Goal: Subscribe to service/newsletter

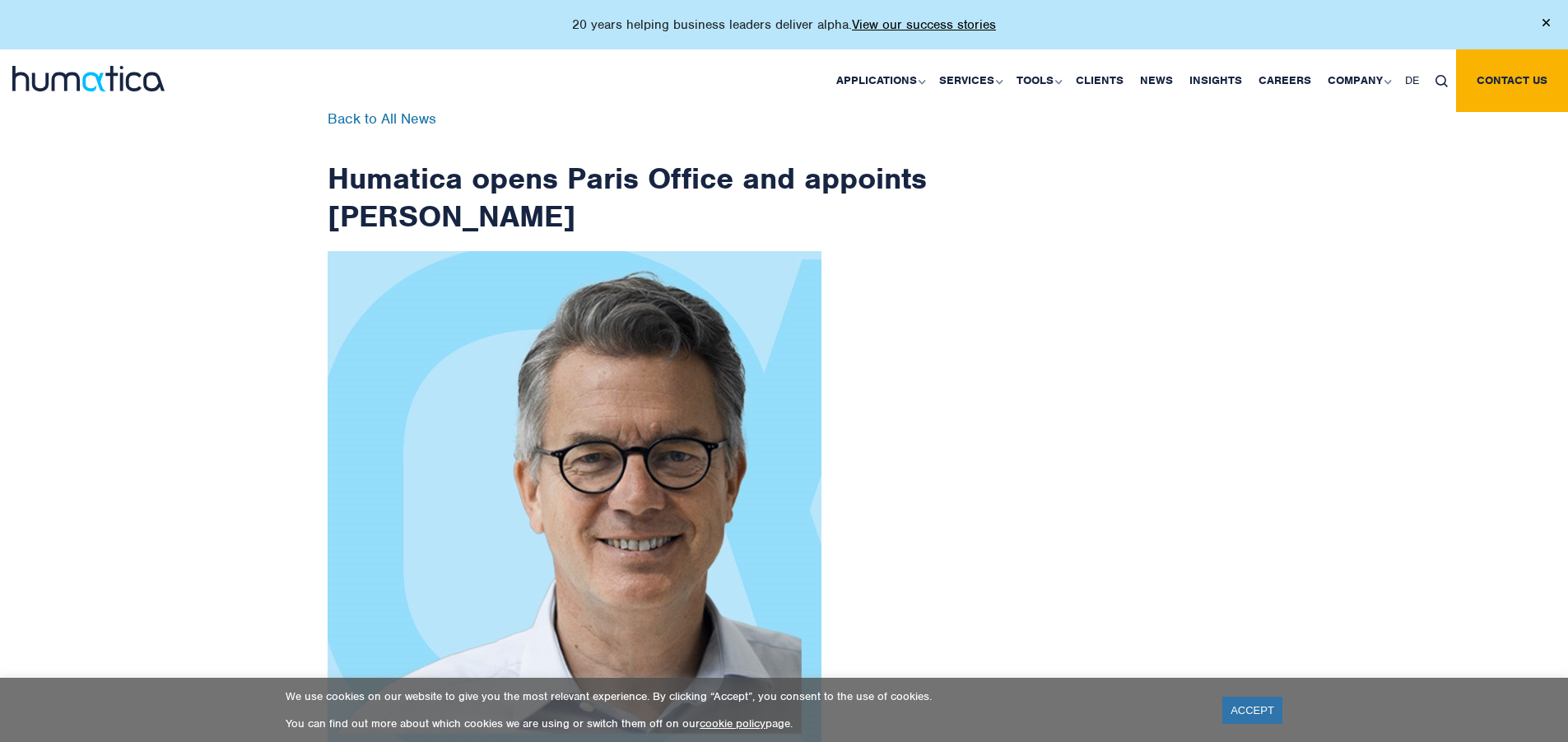
scroll to position [2628, 0]
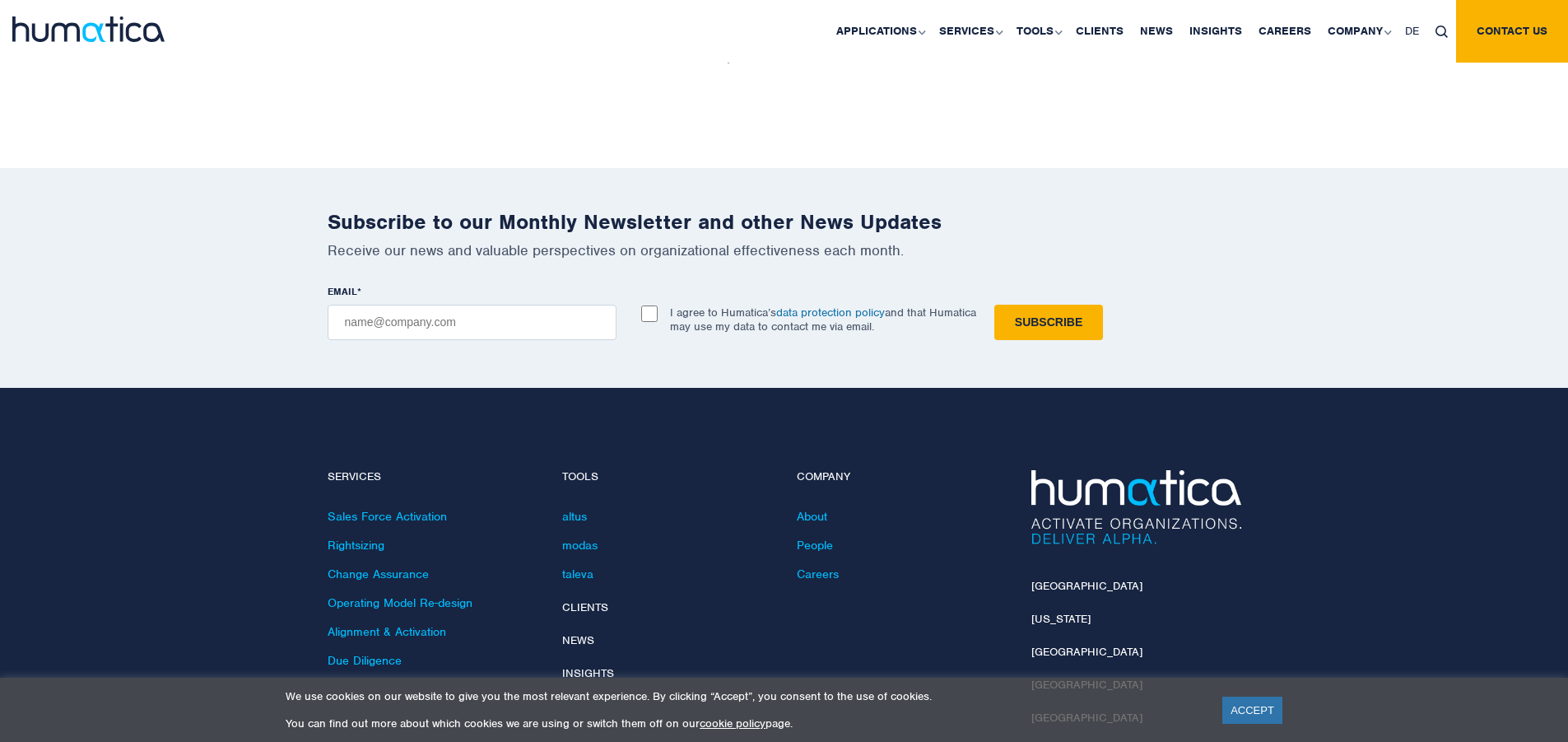
checkbox input "true"
type input "[EMAIL_ADDRESS][DOMAIN_NAME]"
click at [994, 305] on input "Subscribe" at bounding box center [1049, 322] width 108 height 35
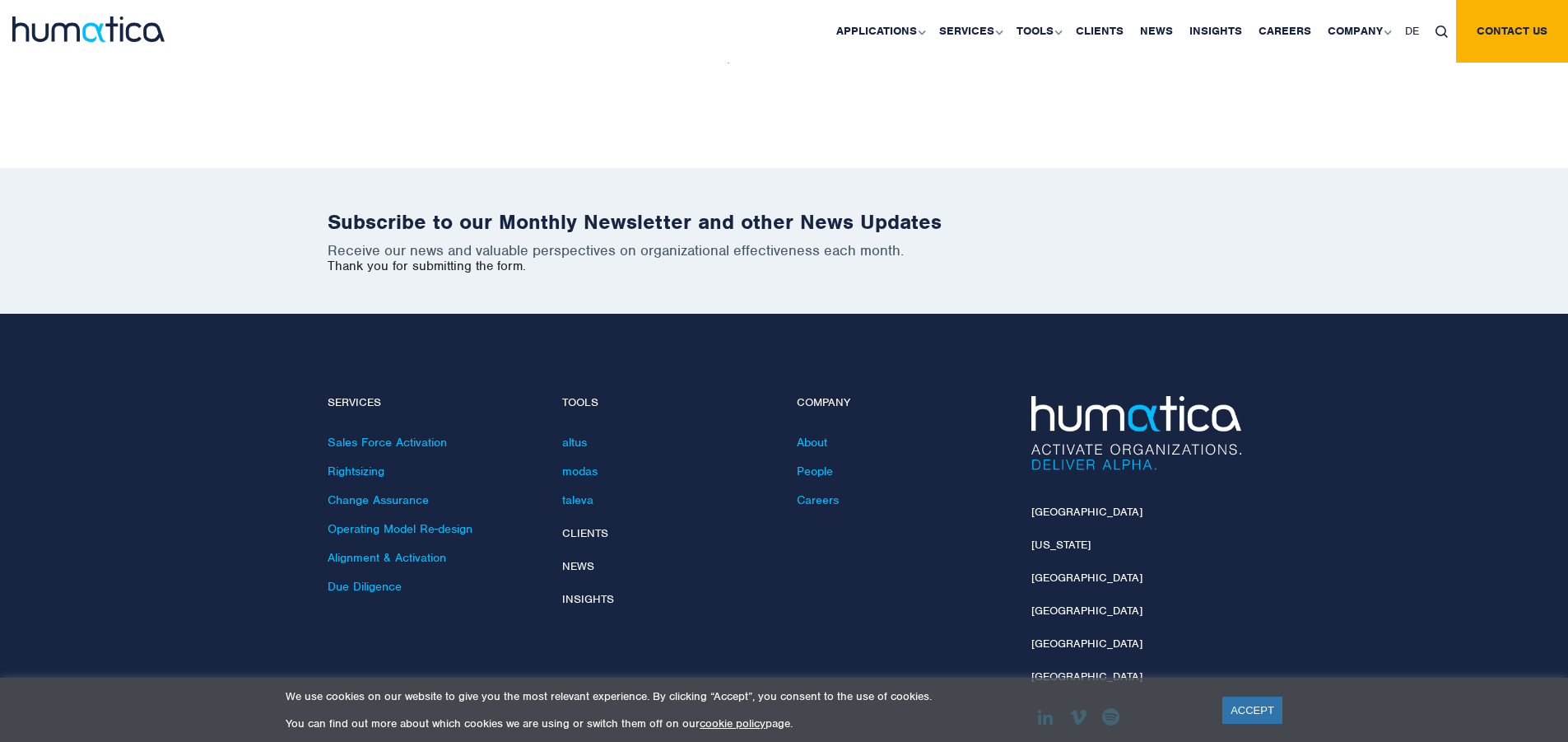
scroll to position [2554, 0]
